Goal: Find specific page/section: Find specific page/section

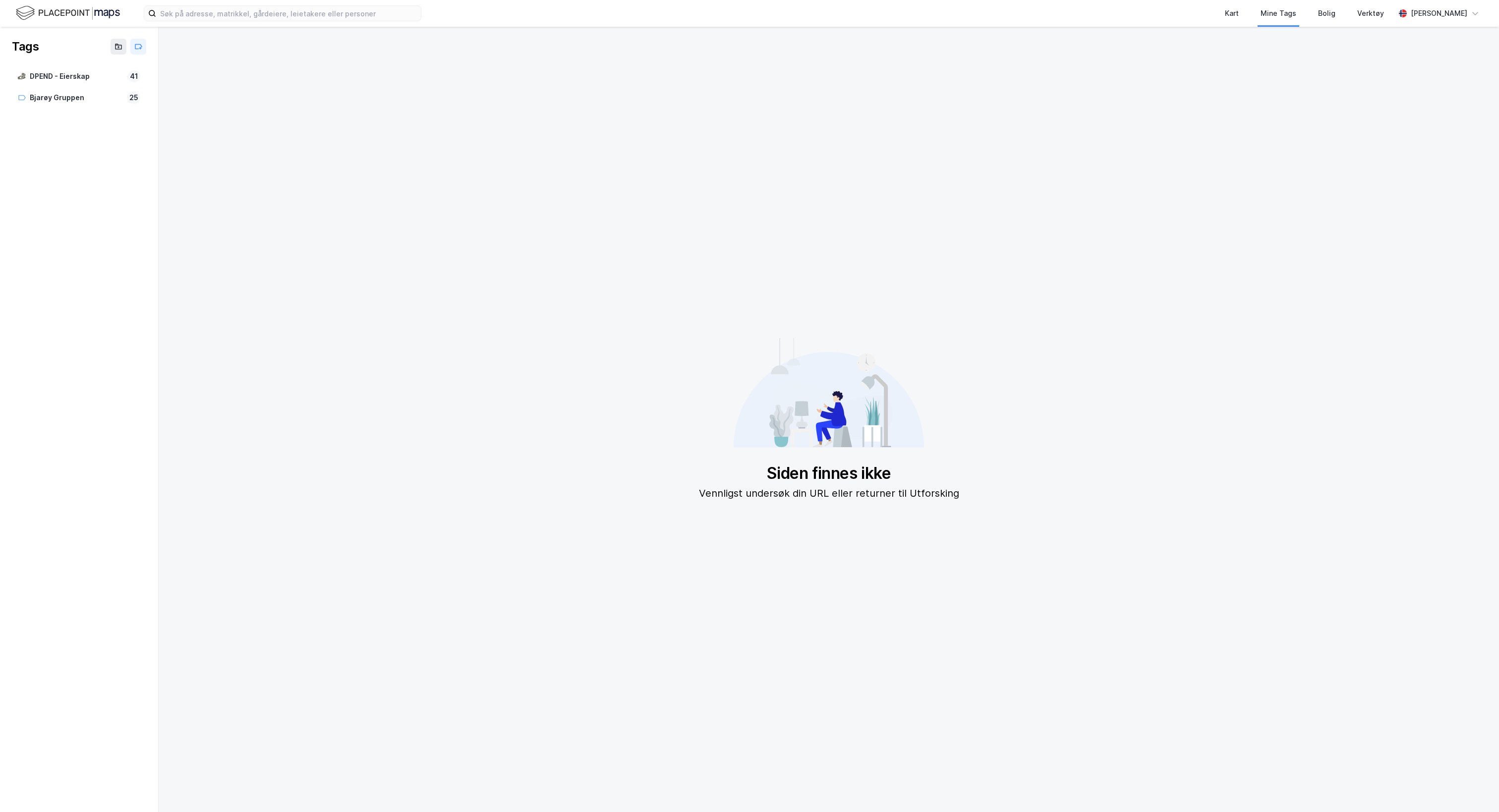
click at [82, 12] on img at bounding box center [68, 13] width 104 height 17
